Goal: Task Accomplishment & Management: Complete application form

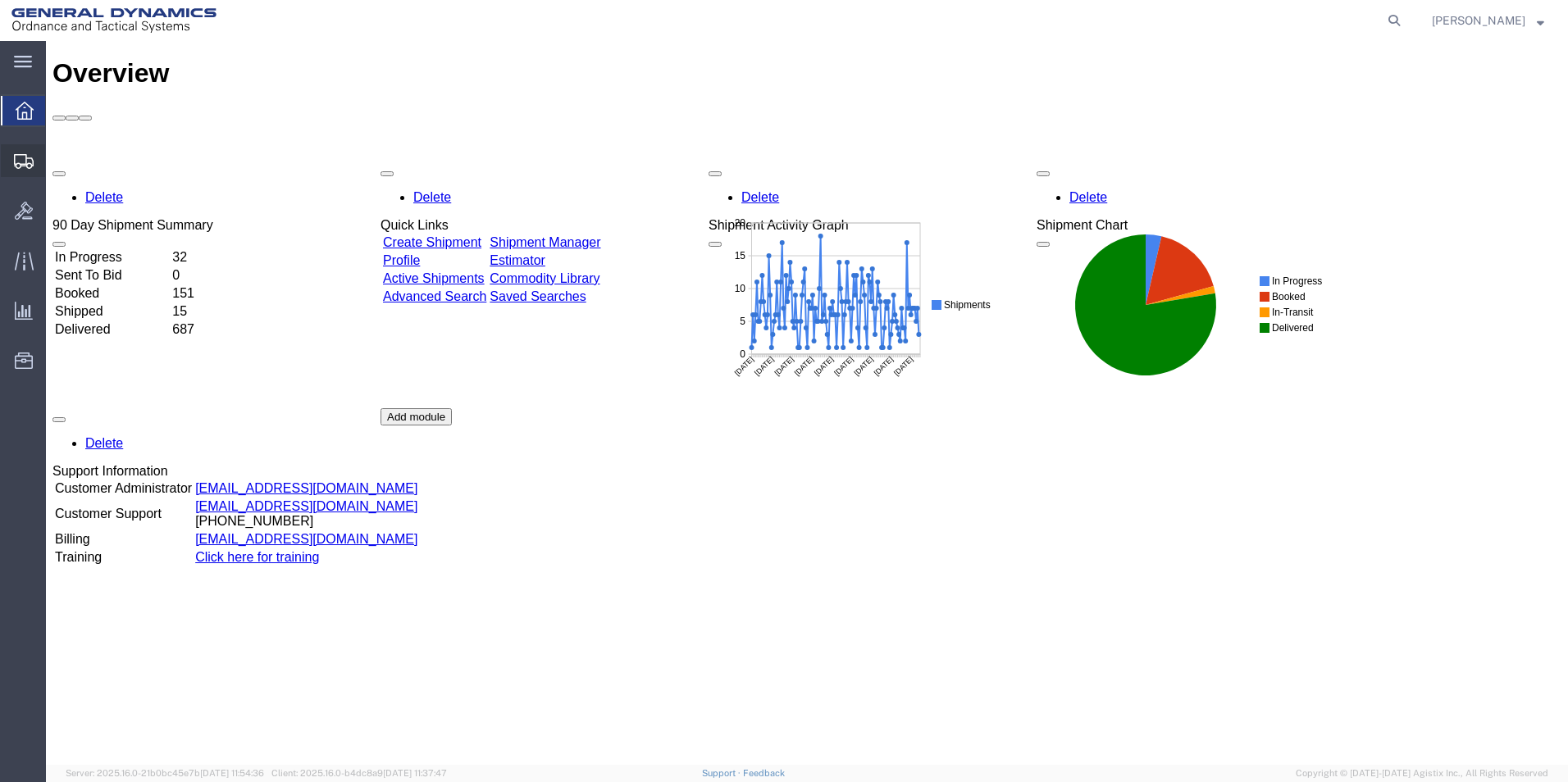
click at [0, 0] on span "Create Shipment" at bounding box center [0, 0] width 0 height 0
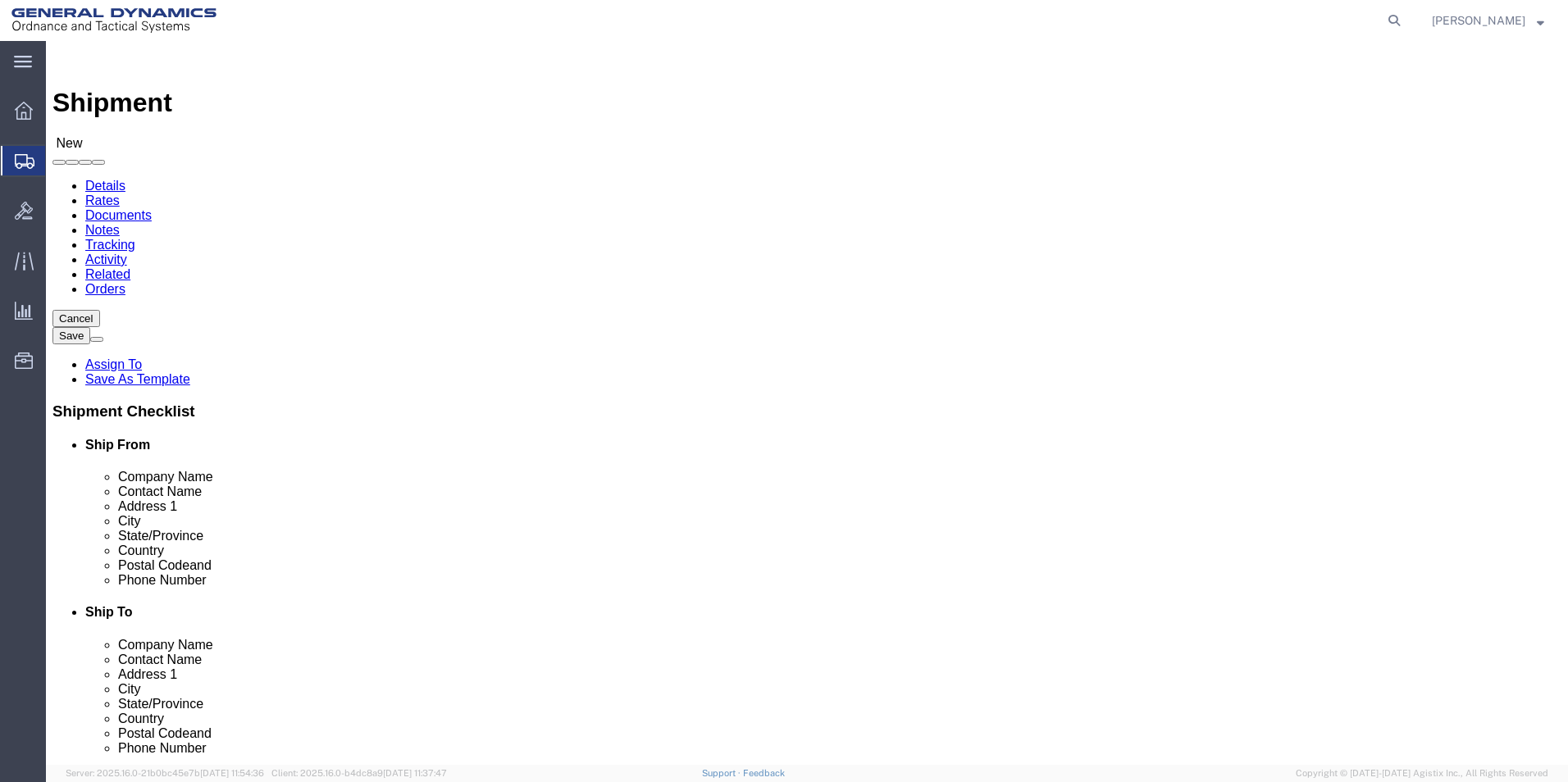
select select
select select "310"
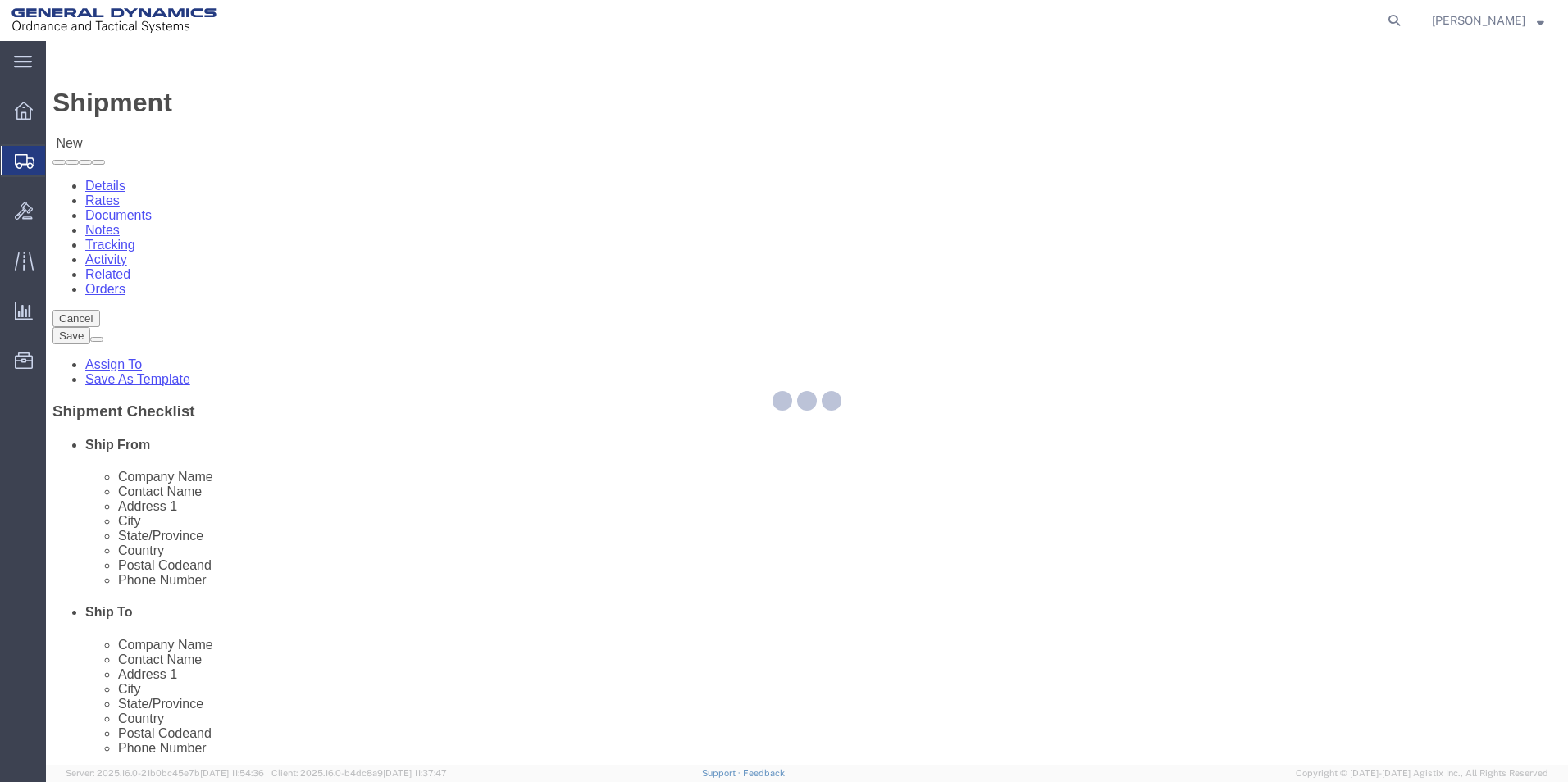
select select "PA"
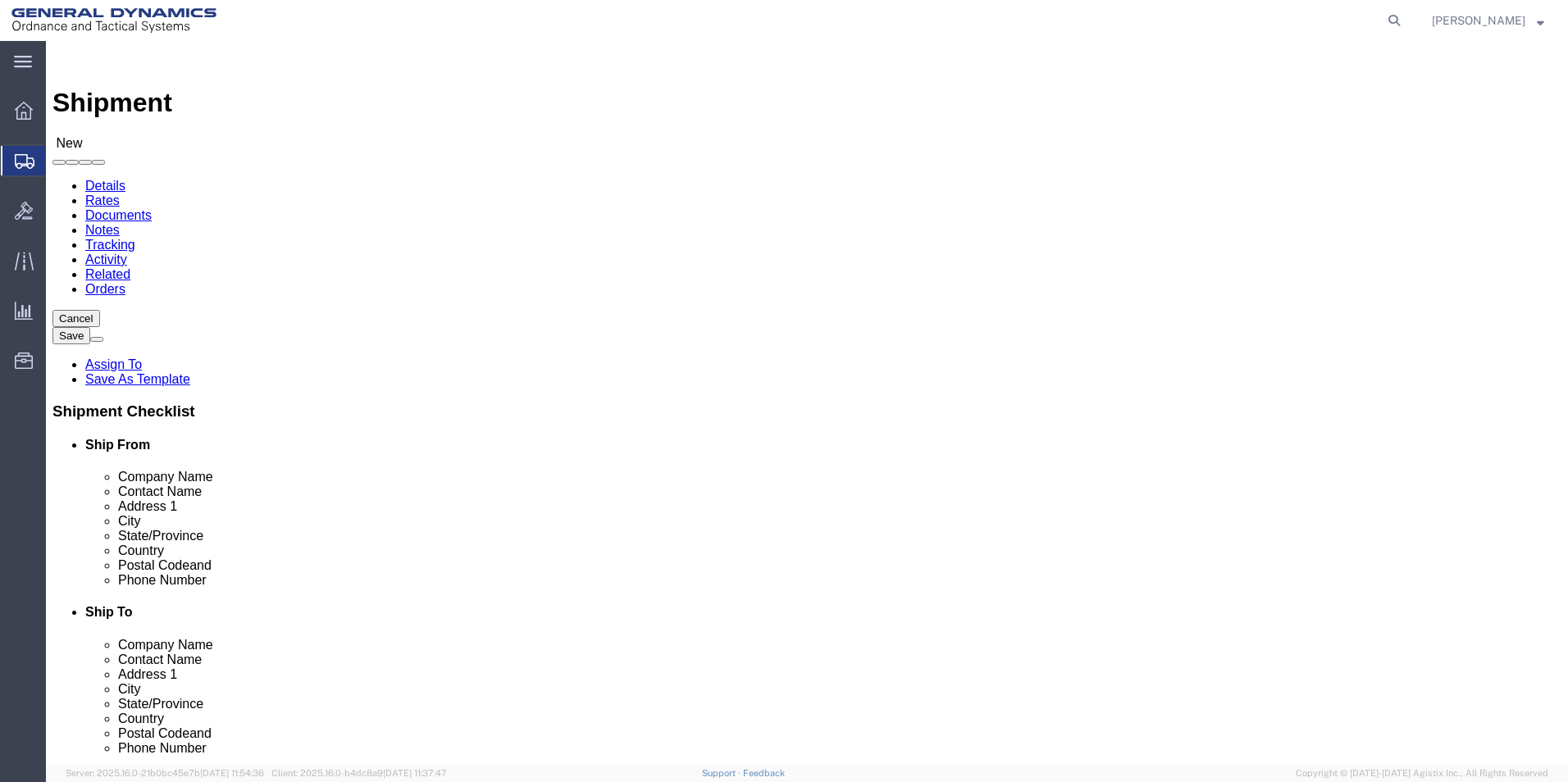
drag, startPoint x: 307, startPoint y: 277, endPoint x: 193, endPoint y: 268, distance: 114.4
click div "Company Alias"
type input "REDLPAHIG0"
click input "text"
type input "[PERSON_NAME] [PERSON_NAME]"
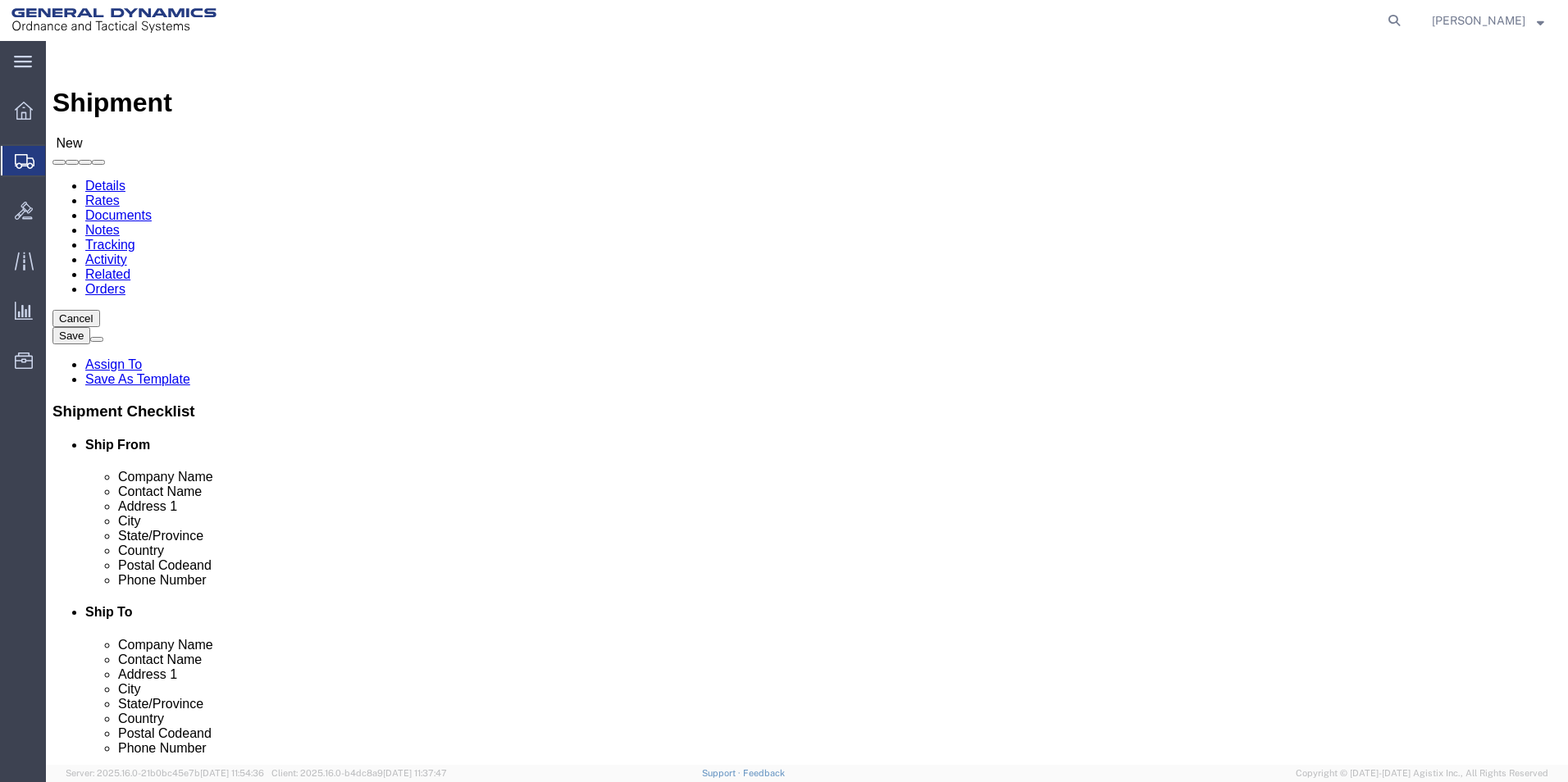
click input "text"
type input "BUILDING 1"
click input "text"
type input "[EMAIL_ADDRESS][DOMAIN_NAME]"
click input "text"
